Goal: Navigation & Orientation: Find specific page/section

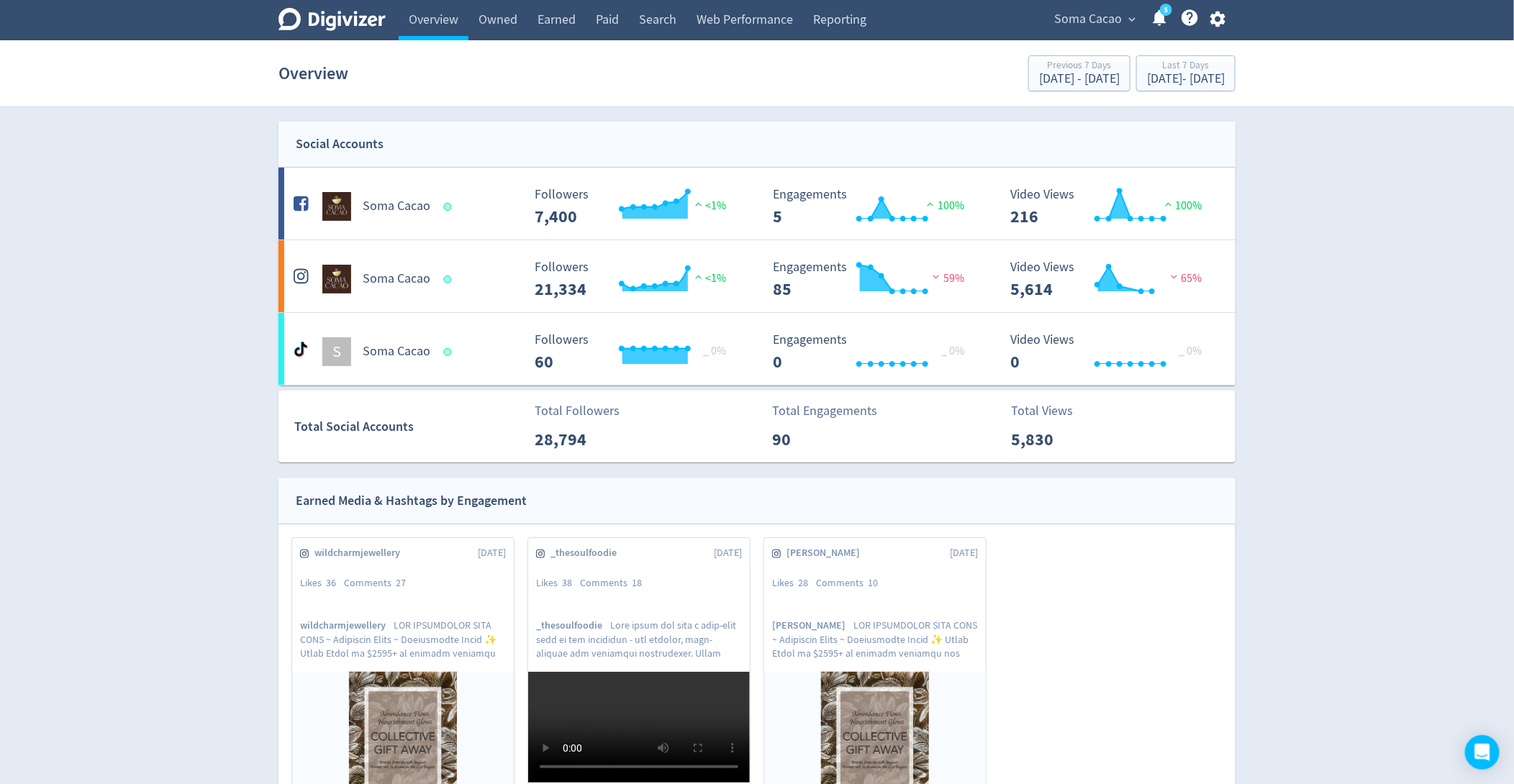
click at [1101, 24] on span "Soma Cacao" at bounding box center [1088, 19] width 68 height 23
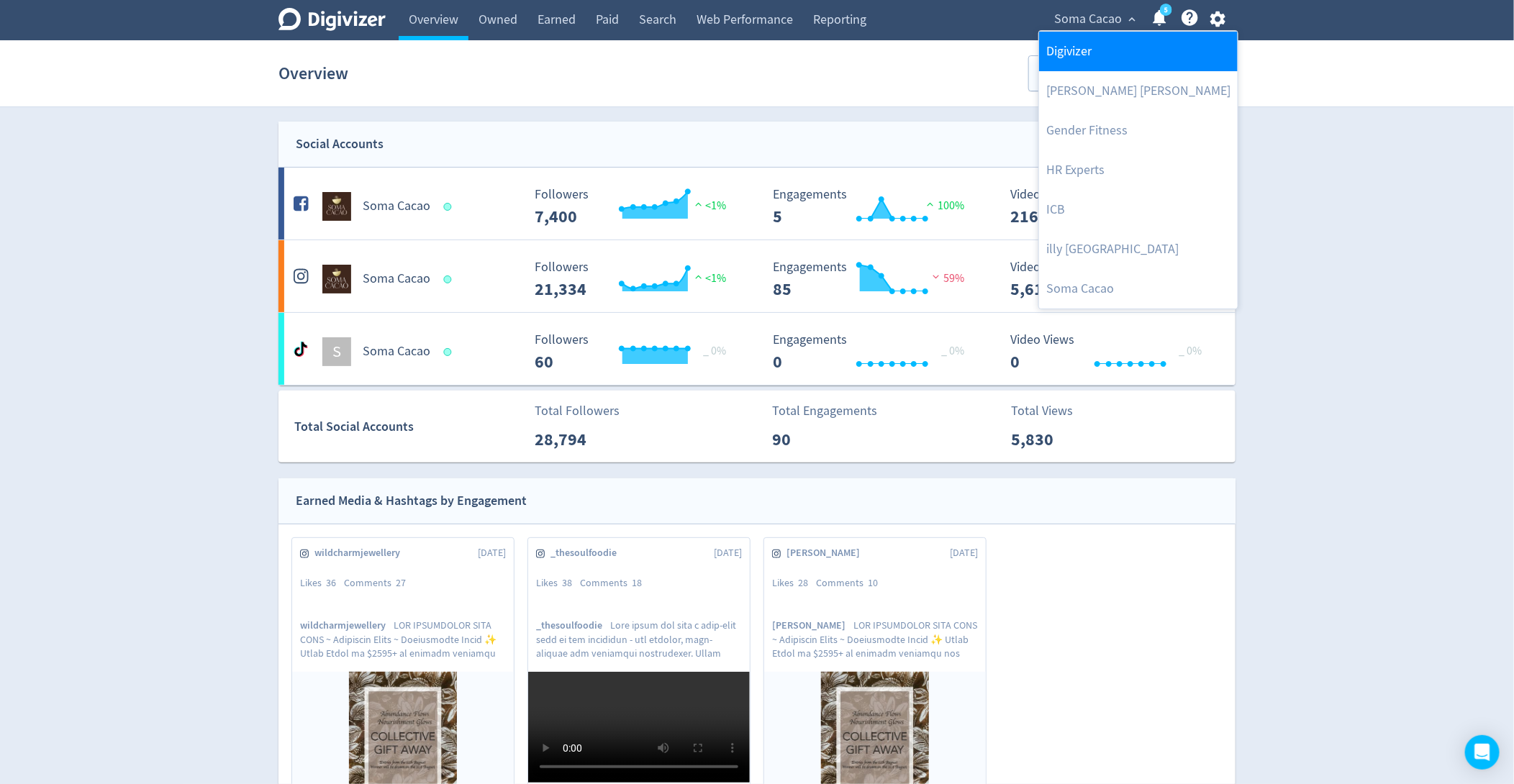
click at [1072, 53] on link "Digivizer" at bounding box center [1138, 52] width 199 height 40
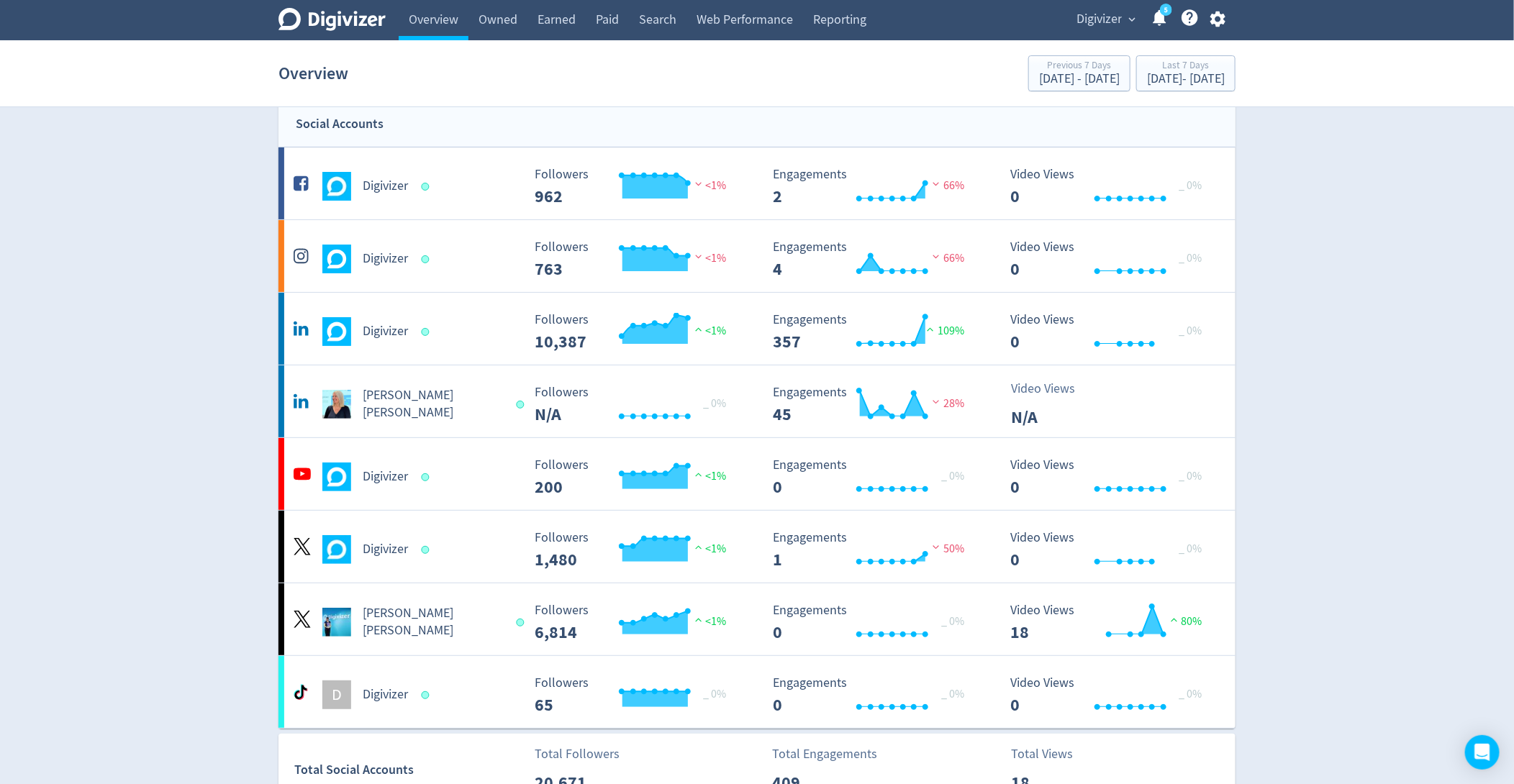
scroll to position [15, 0]
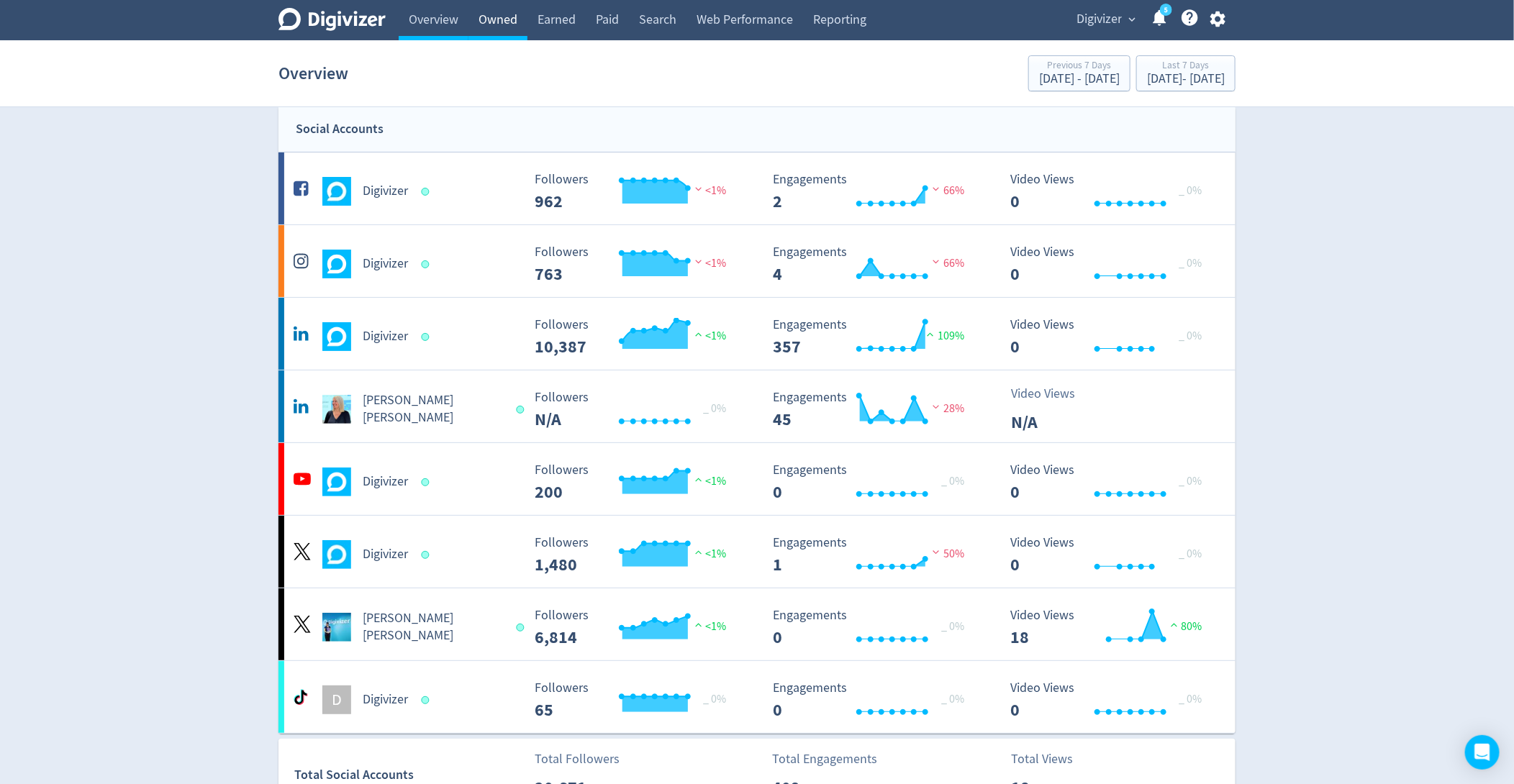
click at [507, 11] on link "Owned" at bounding box center [498, 20] width 59 height 40
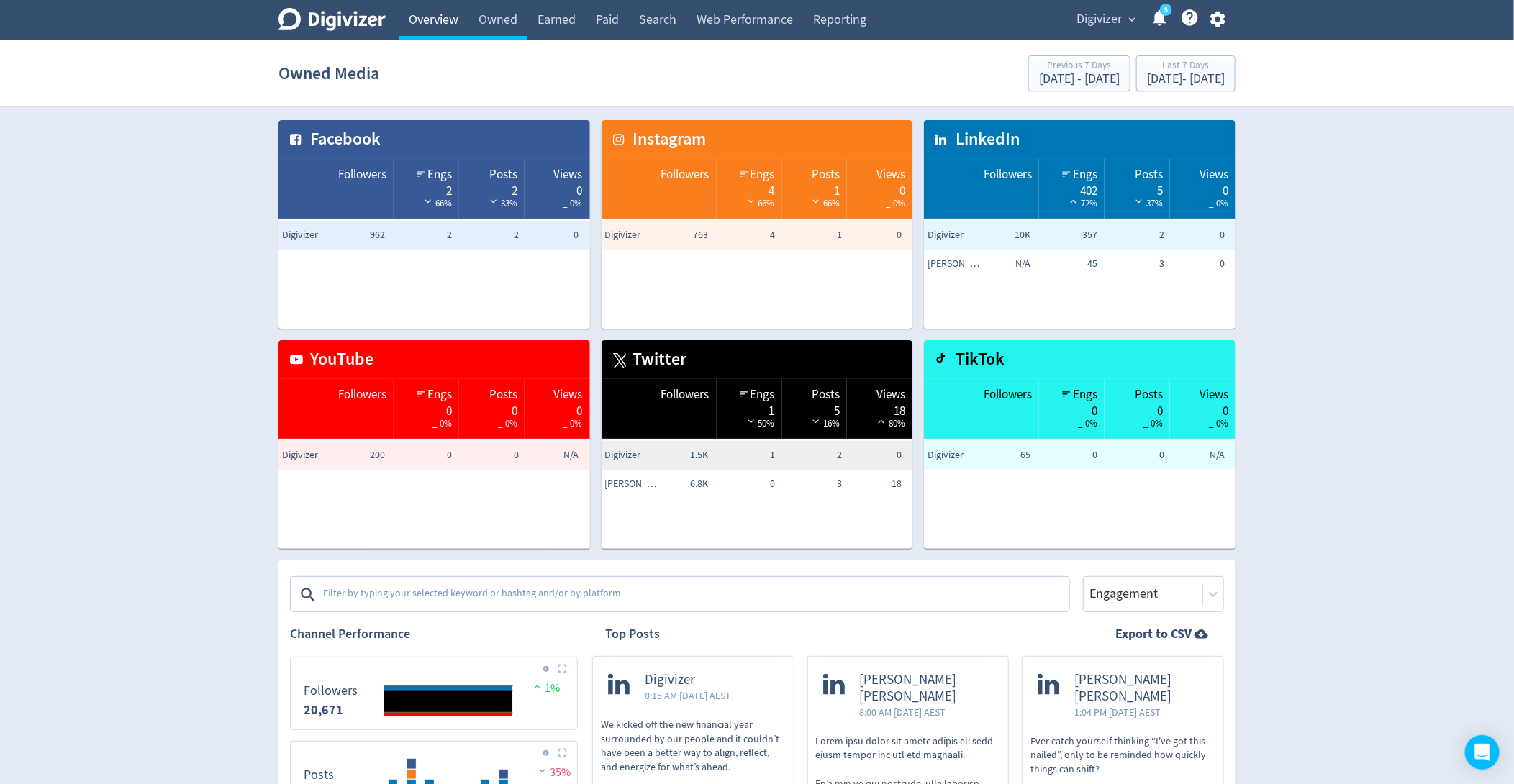
click at [424, 18] on link "Overview" at bounding box center [434, 20] width 70 height 40
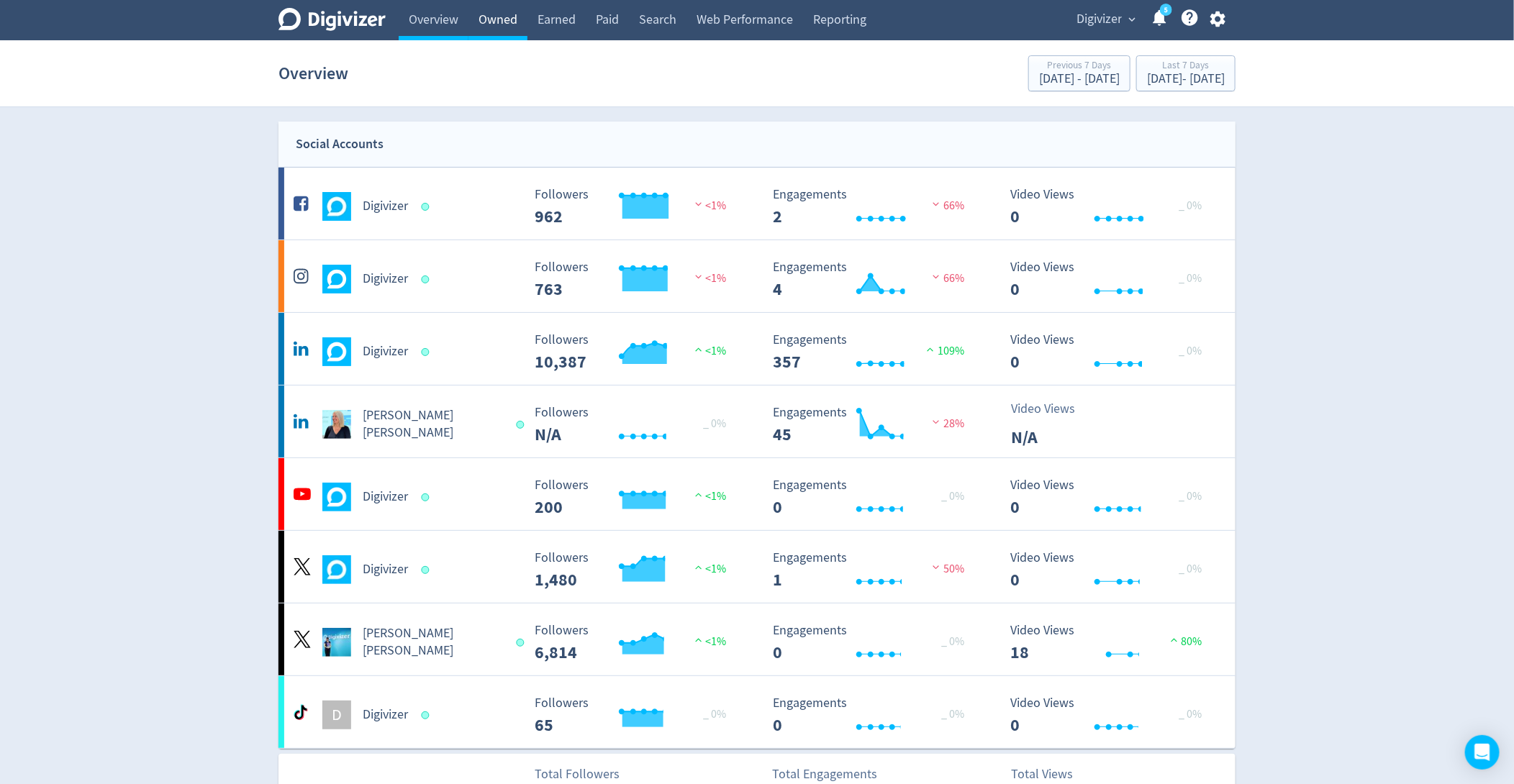
click at [502, 21] on link "Owned" at bounding box center [498, 20] width 59 height 40
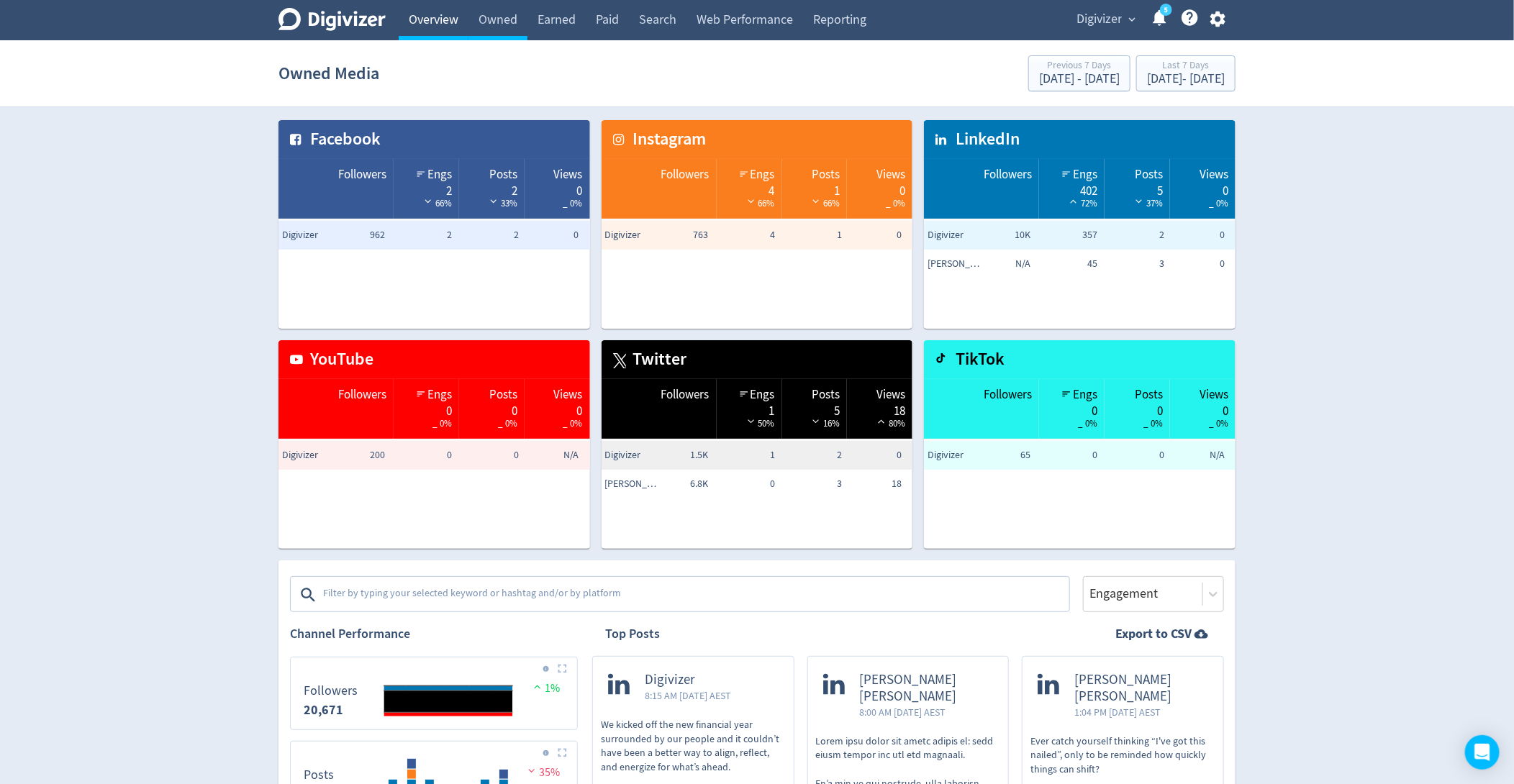
click at [435, 25] on link "Overview" at bounding box center [434, 20] width 70 height 40
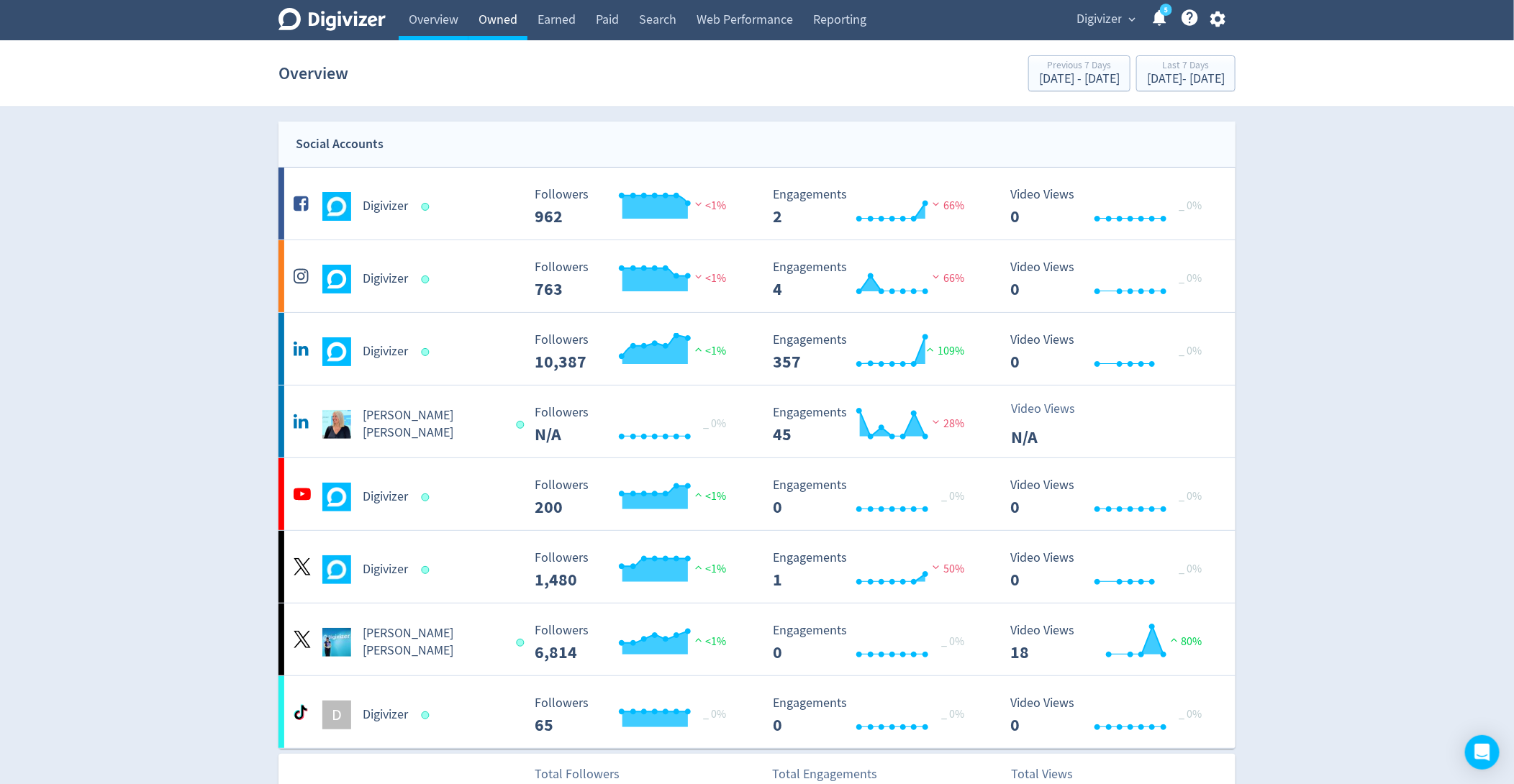
click at [496, 24] on link "Owned" at bounding box center [498, 20] width 59 height 40
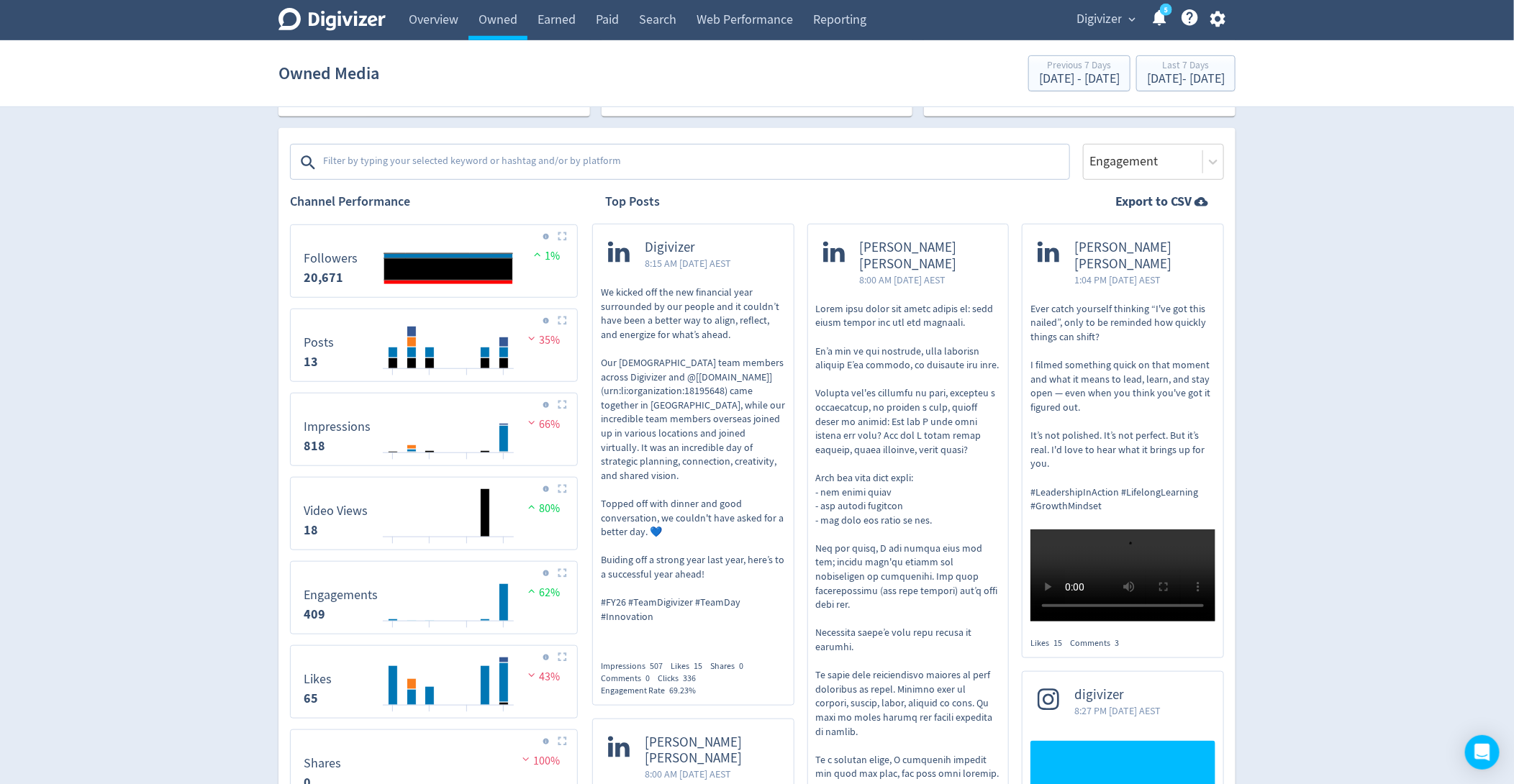
scroll to position [448, 0]
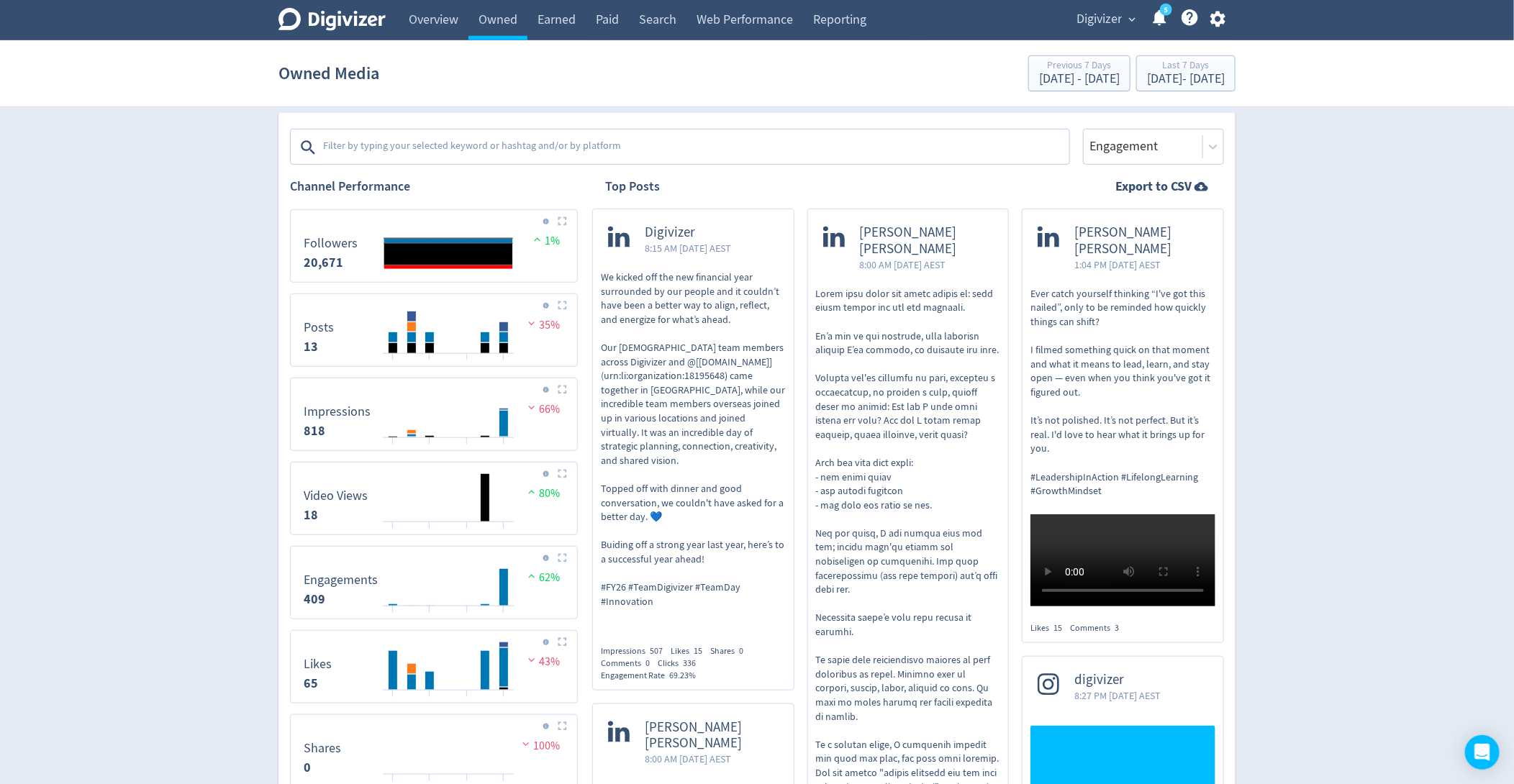
click at [665, 482] on p "We kicked off the new financial year surrounded by our people and it couldn’t h…" at bounding box center [693, 439] width 185 height 338
click at [1105, 33] on div "Digivizer expand_more 5 Help Center - Searchable support on using Digivizer" at bounding box center [1148, 20] width 175 height 40
click at [1104, 28] on span "Digivizer" at bounding box center [1099, 19] width 46 height 23
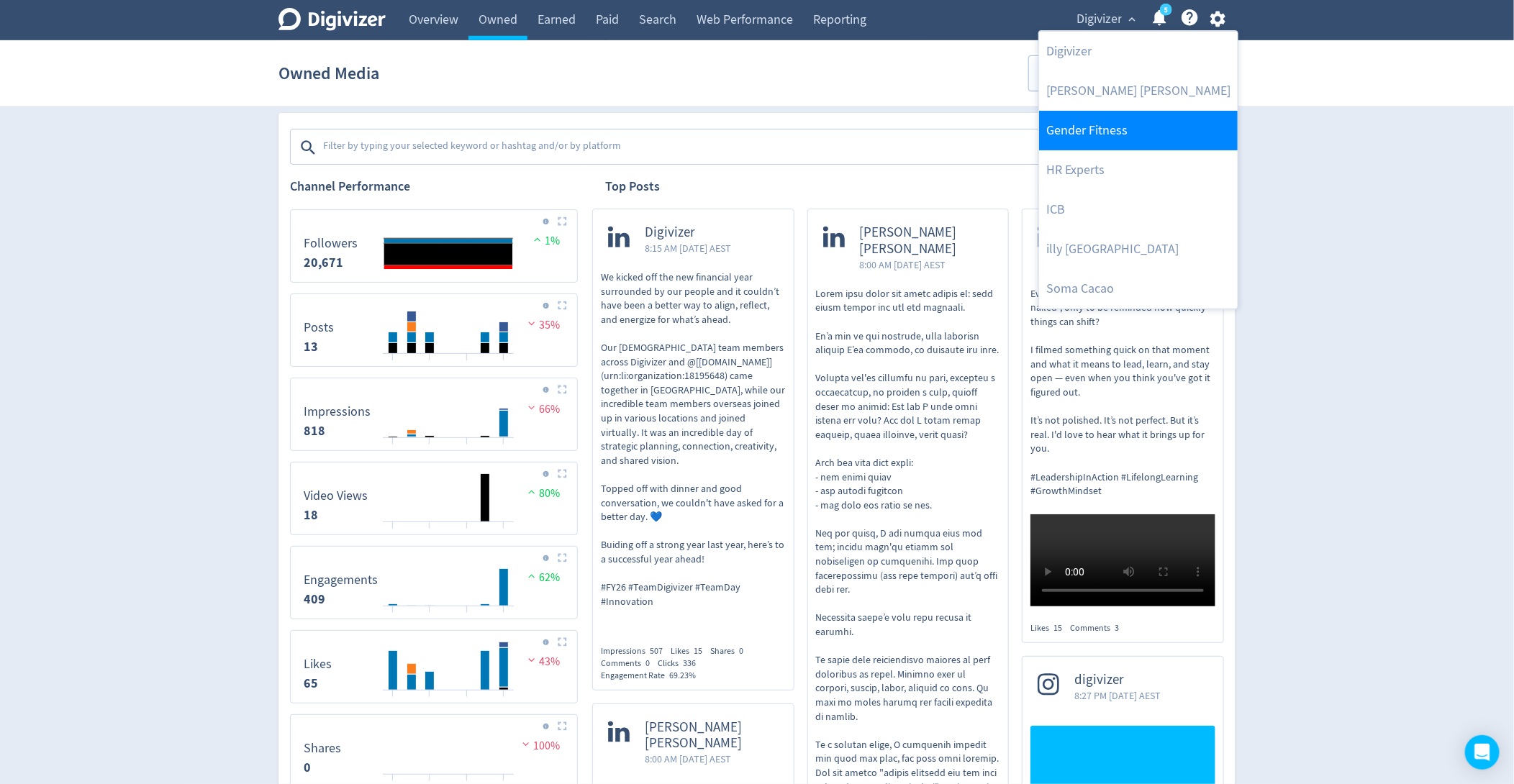
click at [1064, 136] on link "Gender Fitness" at bounding box center [1138, 131] width 199 height 40
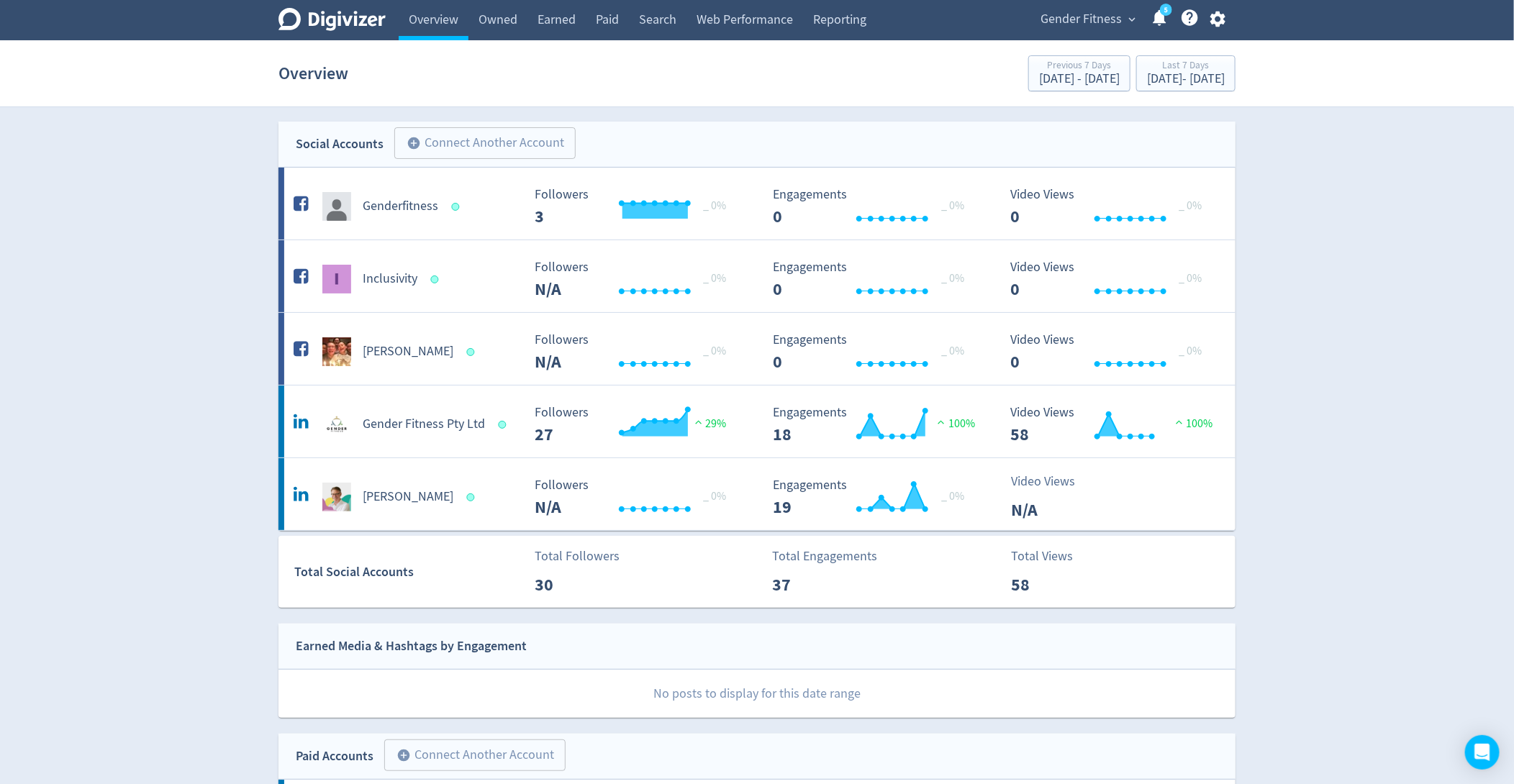
click at [495, 40] on section "Overview Previous 7 Days [DATE] - [DATE] Last 7 Days [DATE] - [DATE]" at bounding box center [757, 74] width 1514 height 67
click at [492, 22] on link "Owned" at bounding box center [498, 20] width 59 height 40
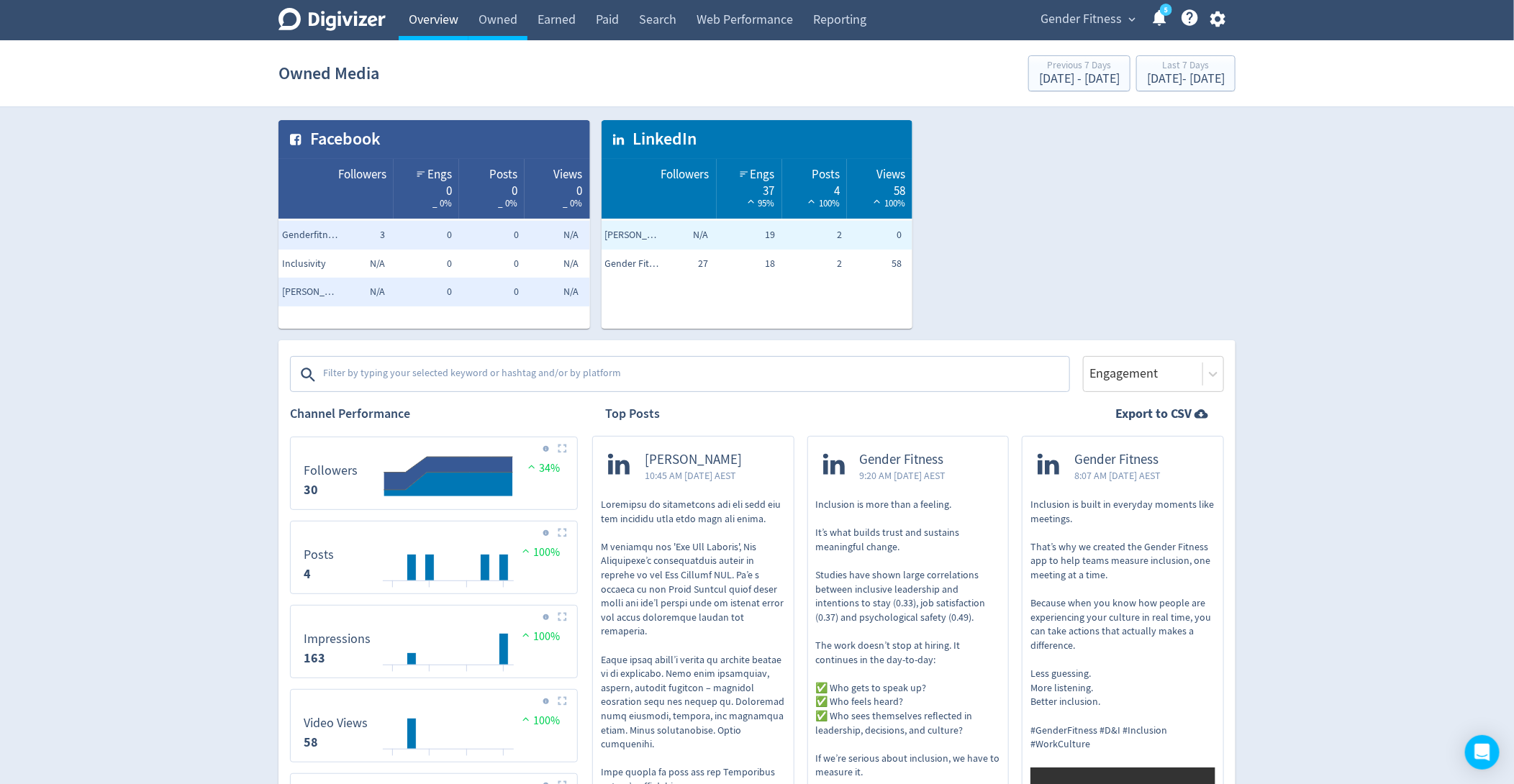
click at [439, 33] on link "Overview" at bounding box center [434, 20] width 70 height 40
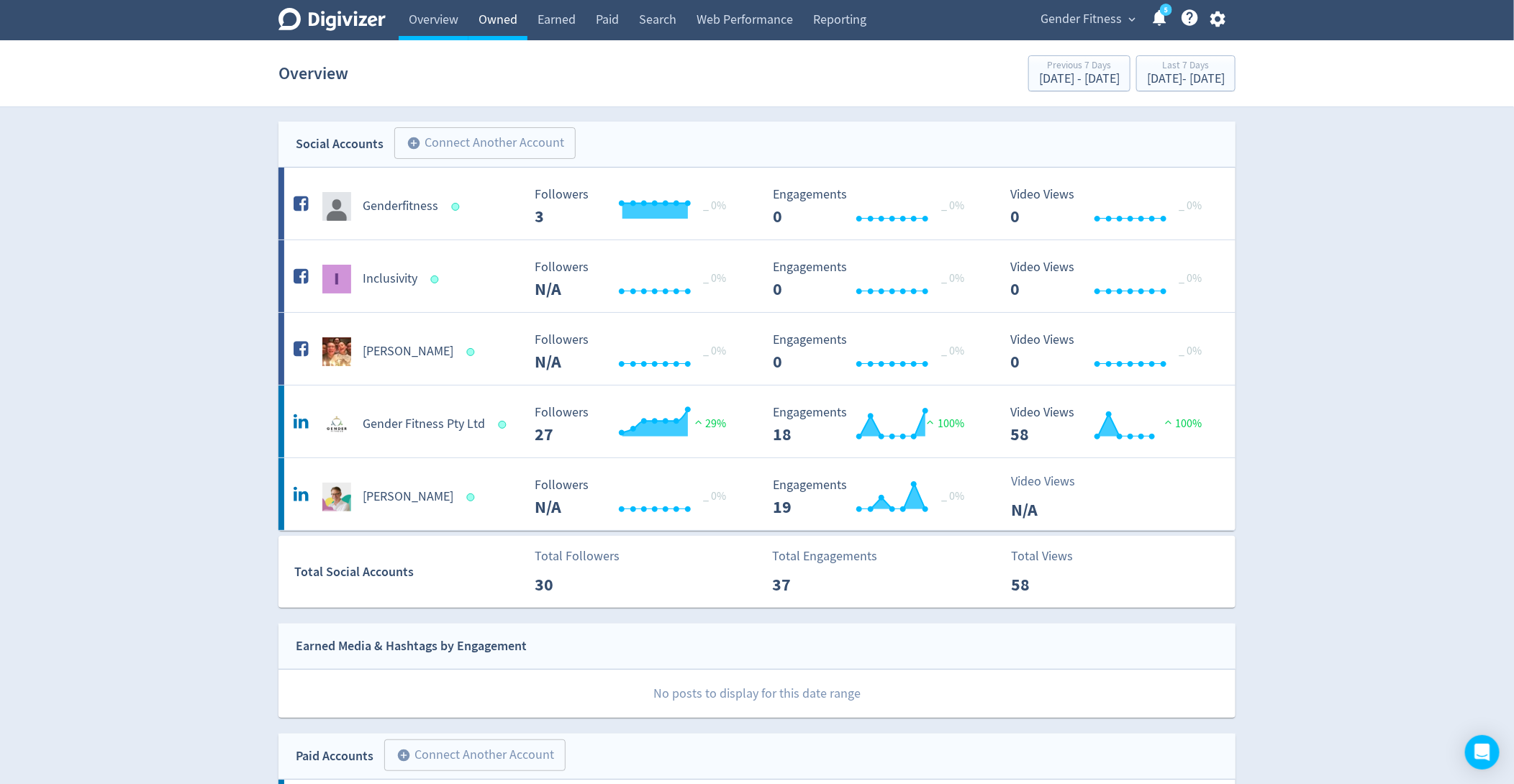
click at [505, 15] on link "Owned" at bounding box center [498, 20] width 59 height 40
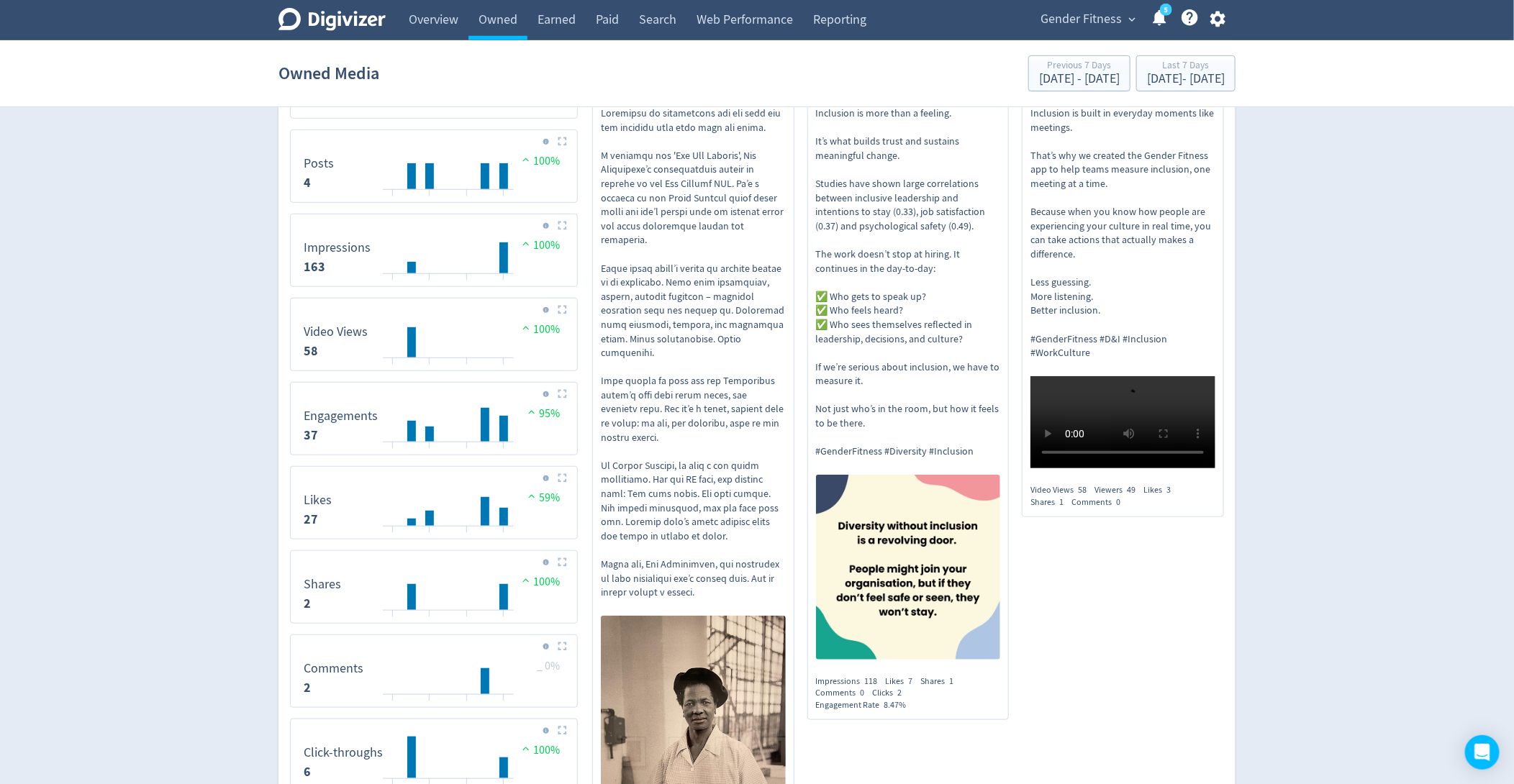
scroll to position [398, 0]
